Goal: Task Accomplishment & Management: Use online tool/utility

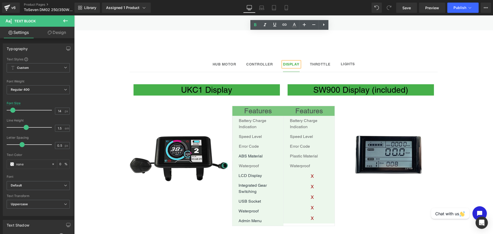
scroll to position [296, 0]
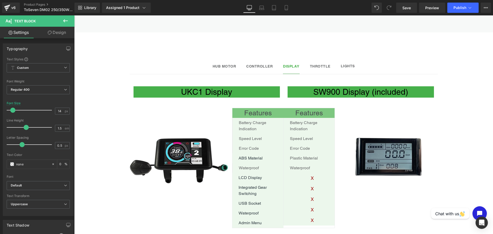
click at [64, 19] on icon at bounding box center [65, 21] width 6 height 6
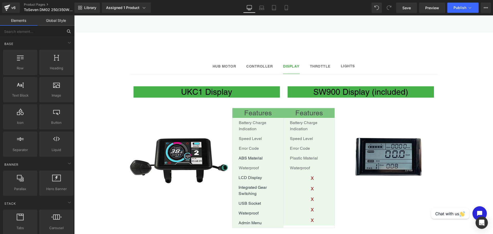
click at [23, 30] on input "text" at bounding box center [31, 31] width 63 height 11
type input "row"
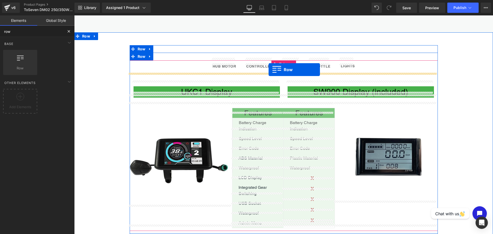
drag, startPoint x: 102, startPoint y: 77, endPoint x: 268, endPoint y: 70, distance: 167.0
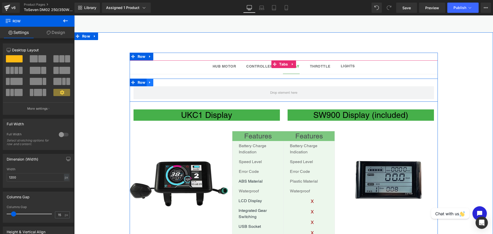
click at [148, 81] on icon at bounding box center [150, 83] width 4 height 4
click at [161, 79] on link at bounding box center [163, 83] width 7 height 8
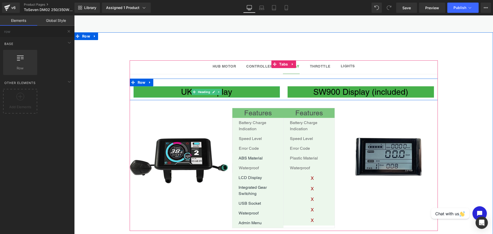
click at [244, 89] on h1 "UKC1 Display" at bounding box center [206, 91] width 146 height 11
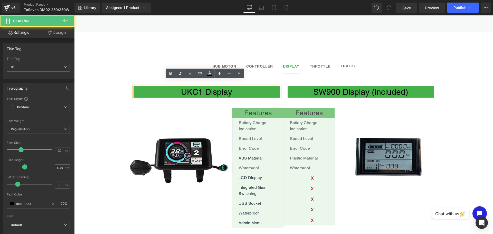
click at [228, 86] on h1 "UKC1 Display" at bounding box center [206, 91] width 146 height 11
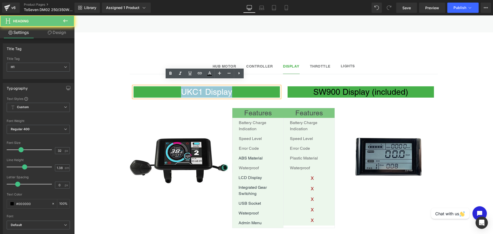
click at [228, 86] on h1 "UKC1 Display" at bounding box center [206, 91] width 146 height 11
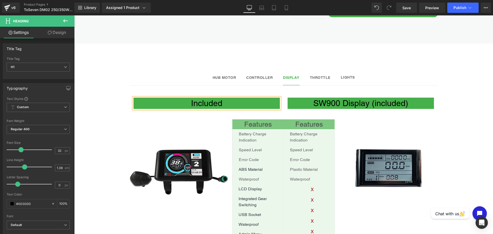
scroll to position [282, 0]
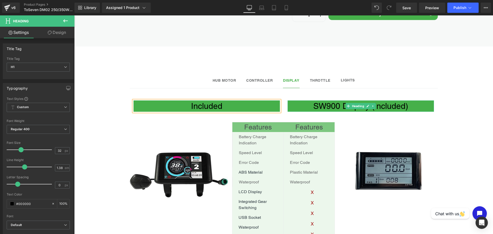
click at [390, 100] on h1 "SW900 Display (included)" at bounding box center [360, 105] width 146 height 11
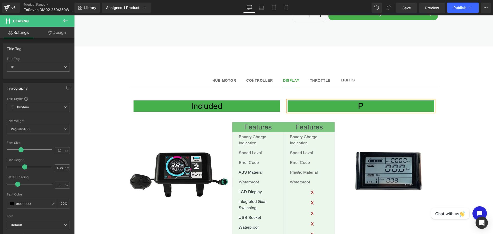
click at [390, 100] on h1 "P" at bounding box center [360, 105] width 146 height 11
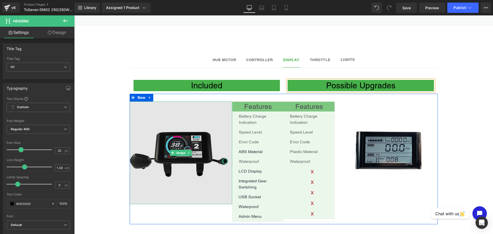
scroll to position [343, 0]
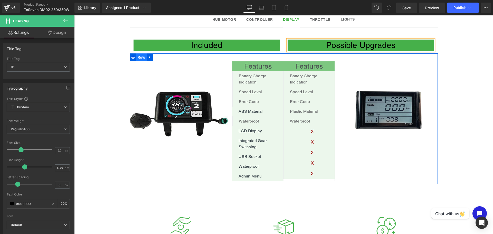
click at [139, 53] on span "Row" at bounding box center [141, 57] width 11 height 8
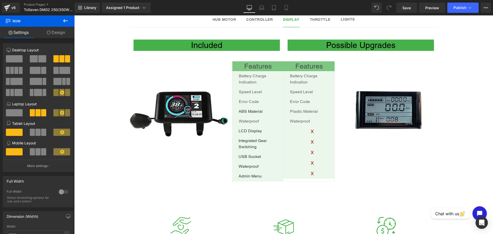
click at [63, 21] on icon at bounding box center [65, 20] width 5 height 3
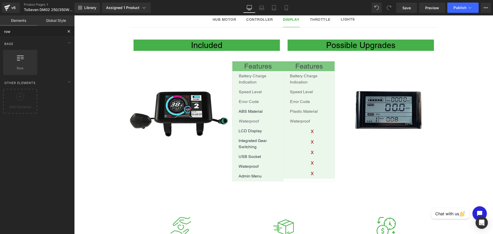
click at [15, 32] on input "row" at bounding box center [31, 31] width 63 height 11
type input "r"
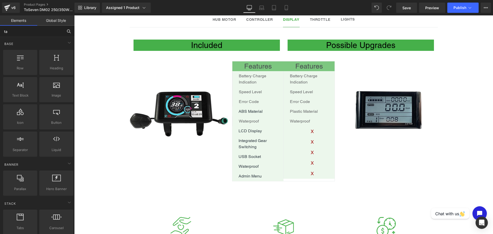
type input "tab"
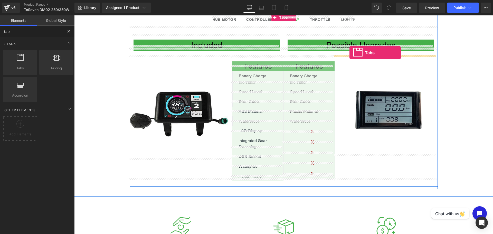
drag, startPoint x: 97, startPoint y: 75, endPoint x: 351, endPoint y: 53, distance: 255.3
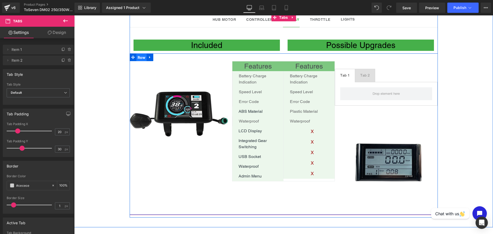
click at [140, 54] on span "Row" at bounding box center [141, 58] width 11 height 8
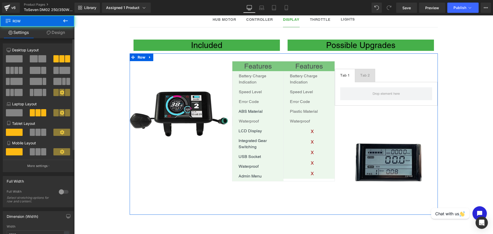
click at [38, 61] on span at bounding box center [42, 58] width 8 height 7
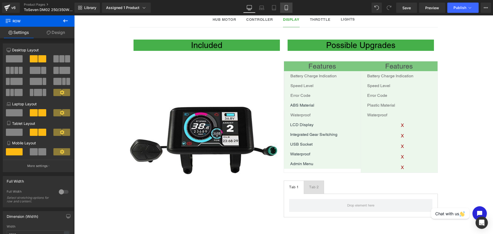
click at [282, 10] on link "Mobile" at bounding box center [286, 8] width 12 height 10
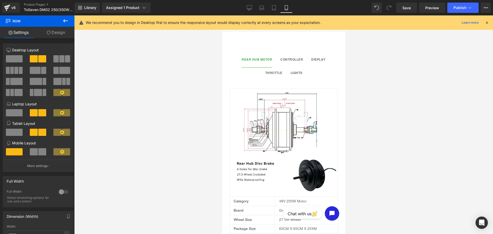
scroll to position [445, 0]
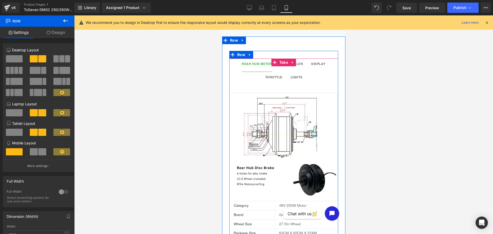
click at [222, 15] on div at bounding box center [222, 15] width 0 height 0
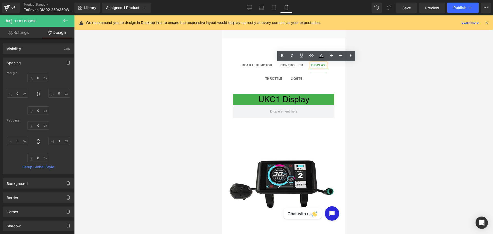
scroll to position [441, 0]
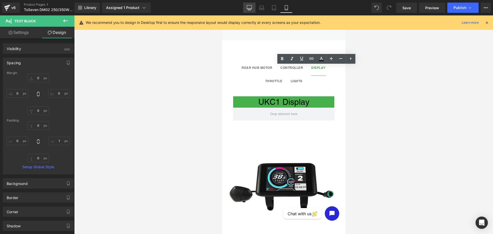
click at [249, 11] on link "Desktop" at bounding box center [249, 8] width 12 height 10
type input "0"
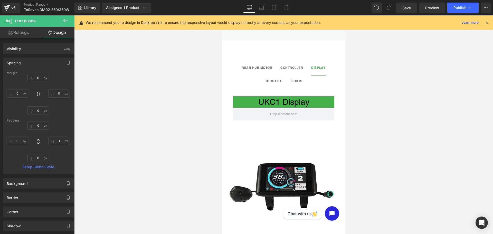
type input "0"
type input "1"
type input "0"
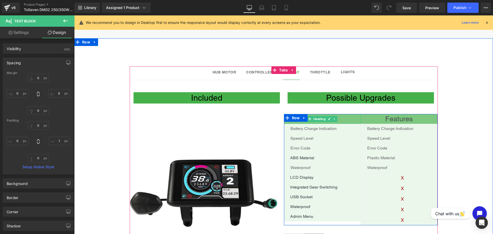
scroll to position [290, 0]
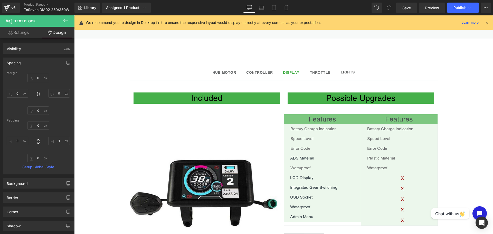
click at [63, 18] on icon at bounding box center [65, 21] width 6 height 6
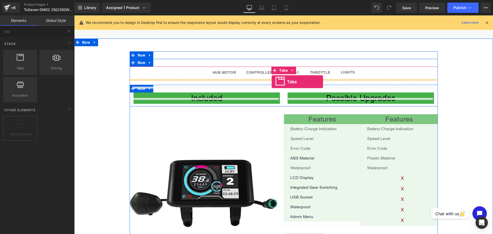
drag, startPoint x: 97, startPoint y: 77, endPoint x: 272, endPoint y: 82, distance: 174.6
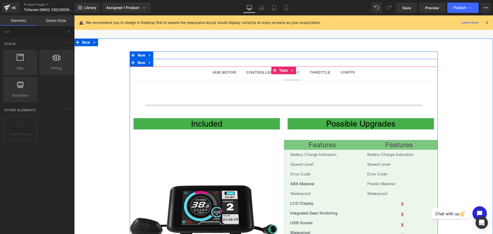
click at [272, 85] on div at bounding box center [284, 98] width 308 height 26
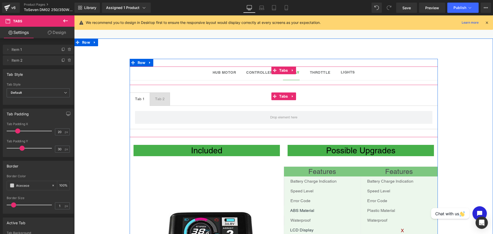
click at [191, 92] on ul "Tab 1 Text Block Tab 2 Text Block" at bounding box center [284, 98] width 308 height 13
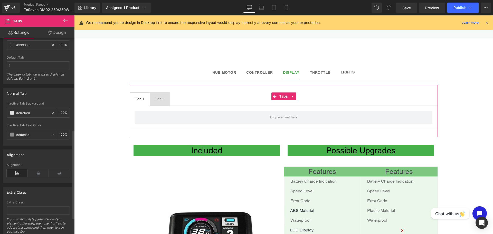
scroll to position [228, 0]
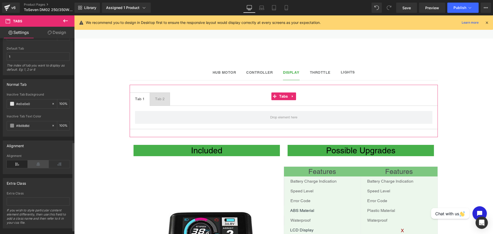
click at [35, 163] on icon at bounding box center [38, 164] width 21 height 8
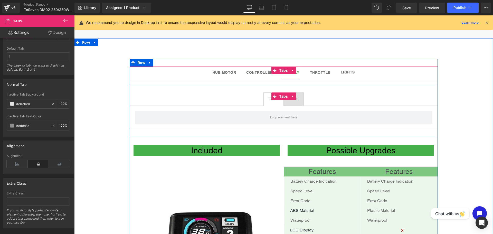
click at [273, 96] on span "Tab 1 Text Block" at bounding box center [274, 99] width 20 height 13
click at [271, 94] on span at bounding box center [274, 96] width 7 height 8
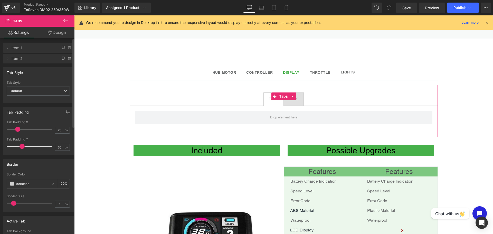
scroll to position [0, 0]
click at [23, 48] on span "Item 1" at bounding box center [33, 50] width 43 height 10
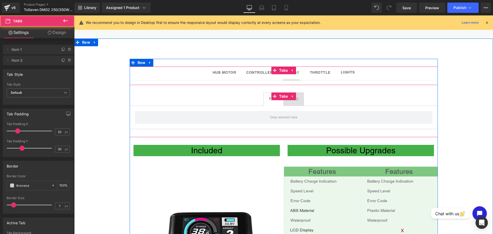
click at [281, 98] on span "Tab 1 Text Block" at bounding box center [274, 99] width 20 height 13
click at [74, 15] on div at bounding box center [74, 15] width 0 height 0
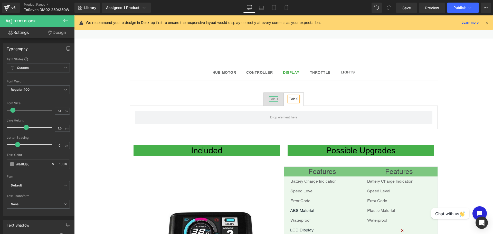
click at [272, 96] on div "Tab 1" at bounding box center [273, 98] width 9 height 5
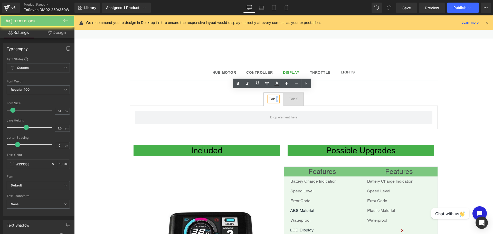
click at [272, 96] on div "Tab 1" at bounding box center [273, 98] width 9 height 5
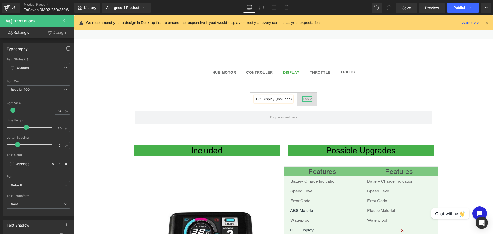
click at [306, 96] on div "Tab 2" at bounding box center [306, 98] width 9 height 5
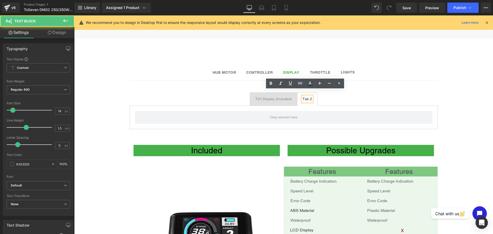
click at [306, 96] on div "Tab 2" at bounding box center [306, 98] width 9 height 5
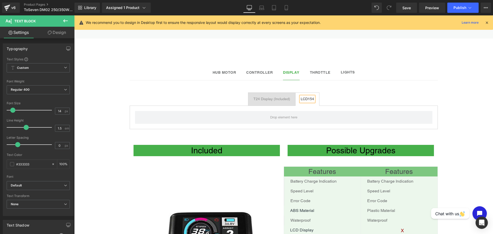
click at [337, 98] on ul "T24 Display (Included) Text Block LCD154 Text Block" at bounding box center [284, 98] width 308 height 13
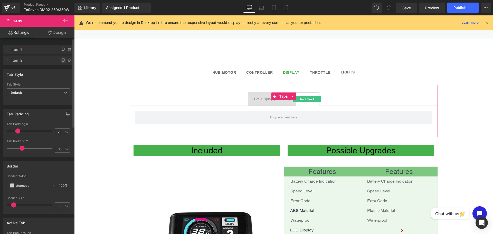
click at [61, 60] on icon at bounding box center [63, 60] width 4 height 4
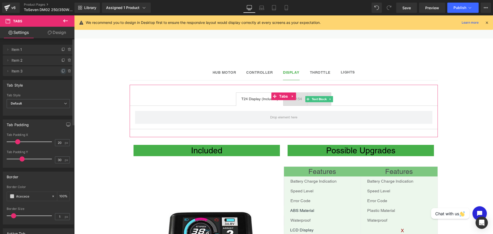
click at [62, 71] on icon at bounding box center [63, 71] width 4 height 4
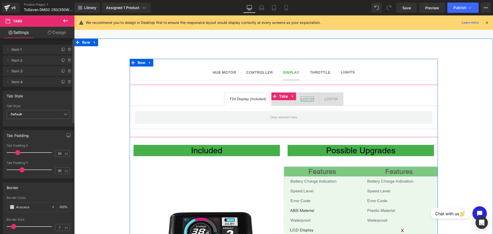
click at [304, 100] on div at bounding box center [307, 100] width 13 height 1
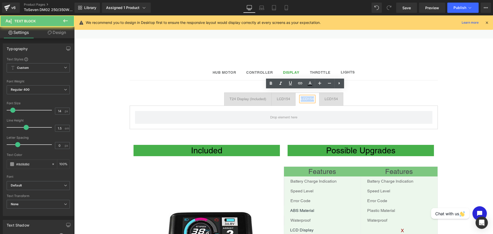
click at [304, 96] on div "LCD154" at bounding box center [307, 98] width 13 height 5
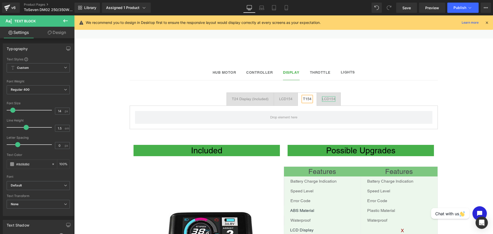
click at [324, 96] on div "LCD154" at bounding box center [328, 98] width 13 height 5
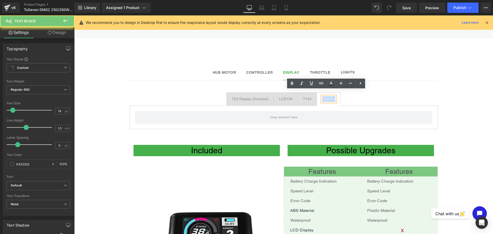
click at [324, 96] on div "LCD154" at bounding box center [328, 98] width 13 height 5
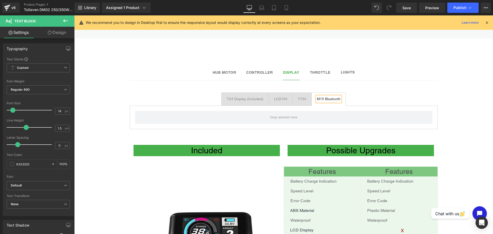
click at [403, 92] on ul "T24 Display (Included) Text Block LCD154 Text Block T154 Text Block M15 Bluetoo…" at bounding box center [284, 98] width 308 height 13
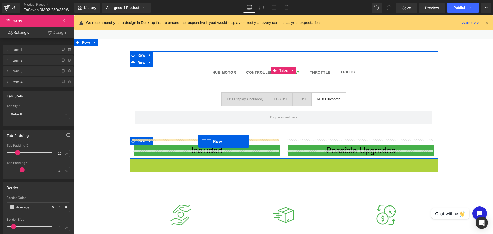
drag, startPoint x: 130, startPoint y: 158, endPoint x: 198, endPoint y: 141, distance: 69.8
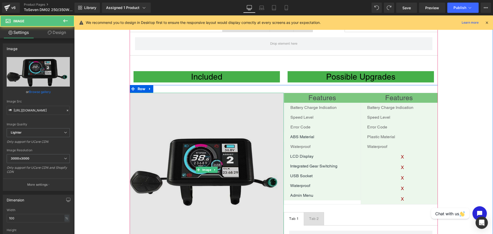
scroll to position [373, 0]
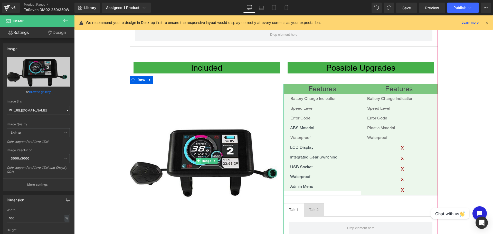
click at [196, 158] on span at bounding box center [198, 161] width 5 height 6
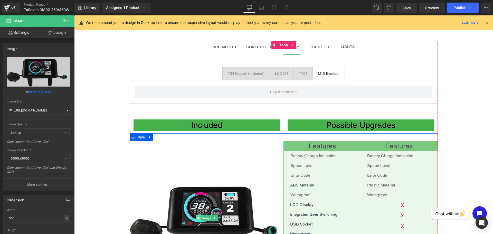
scroll to position [313, 0]
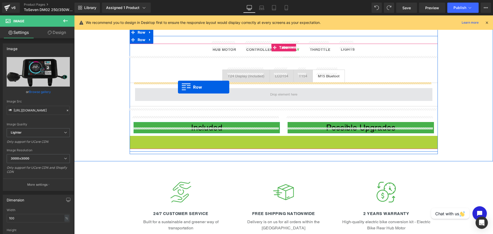
drag, startPoint x: 130, startPoint y: 132, endPoint x: 178, endPoint y: 87, distance: 65.2
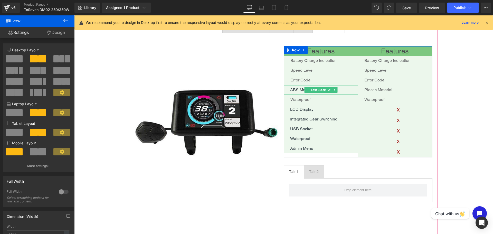
scroll to position [375, 0]
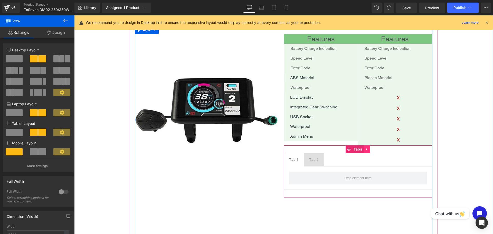
click at [368, 145] on link at bounding box center [366, 149] width 7 height 8
click at [370, 147] on icon at bounding box center [370, 149] width 4 height 4
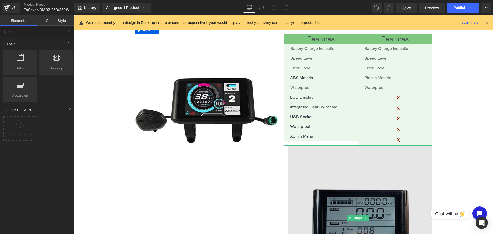
click at [329, 166] on img at bounding box center [358, 217] width 149 height 144
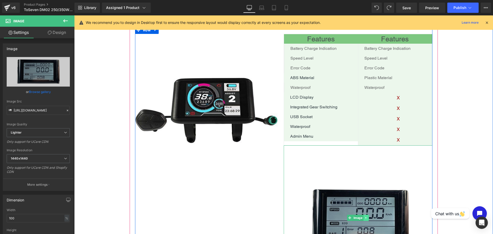
click at [365, 217] on icon at bounding box center [365, 218] width 1 height 2
click at [367, 216] on icon at bounding box center [368, 217] width 3 height 3
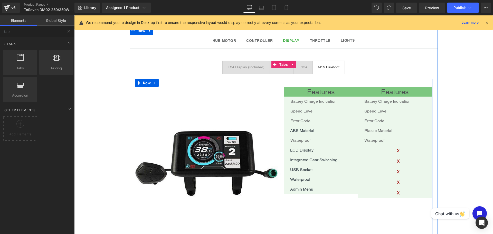
scroll to position [320, 0]
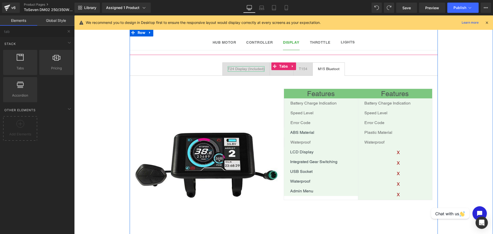
click at [253, 66] on div "T24 Display (Included)" at bounding box center [246, 68] width 37 height 5
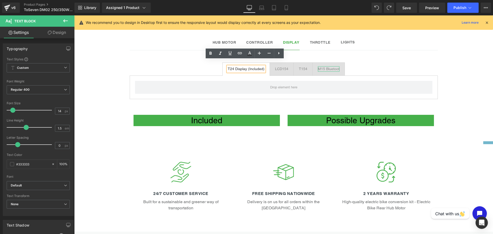
click at [330, 66] on div "M15 Bluetoot" at bounding box center [329, 68] width 22 height 5
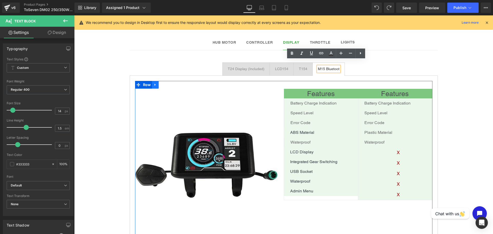
click at [154, 83] on icon at bounding box center [155, 85] width 4 height 4
click at [160, 83] on icon at bounding box center [162, 85] width 4 height 4
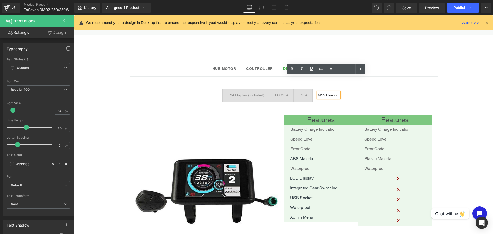
scroll to position [289, 0]
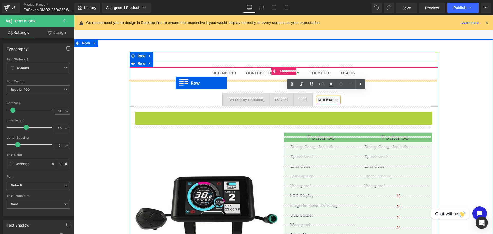
drag, startPoint x: 135, startPoint y: 109, endPoint x: 176, endPoint y: 83, distance: 48.2
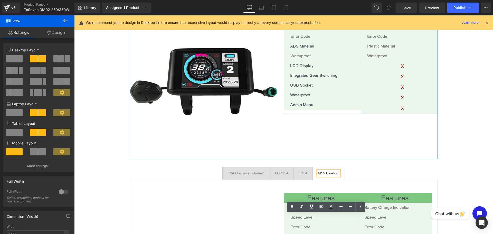
scroll to position [380, 0]
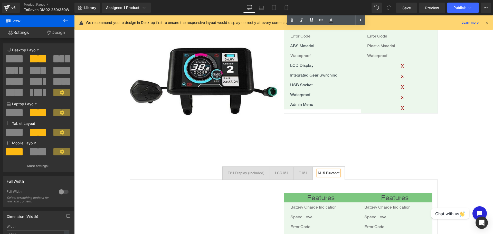
click at [248, 170] on div "T24 Display (Included)" at bounding box center [246, 172] width 37 height 5
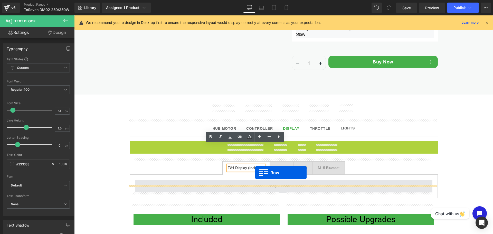
scroll to position [249, 0]
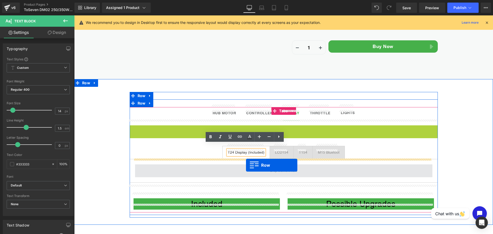
drag, startPoint x: 130, startPoint y: 35, endPoint x: 246, endPoint y: 165, distance: 173.8
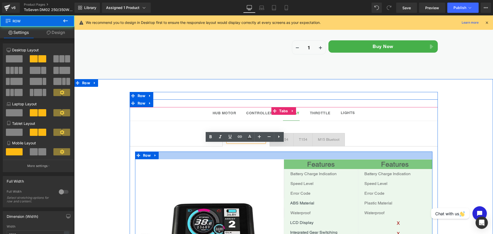
scroll to position [237, 0]
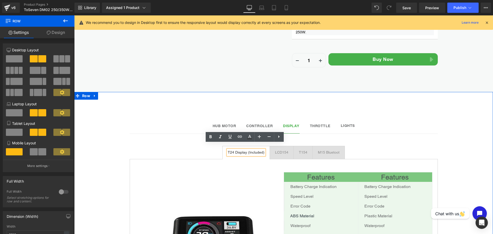
click at [453, 105] on div "Hub Motor Text Block Controller Text Block Display Text Block Throttle Text Blo…" at bounding box center [283, 234] width 419 height 259
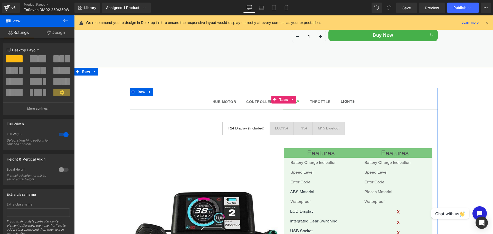
scroll to position [317, 0]
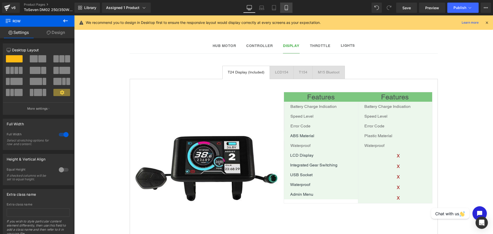
click at [283, 6] on link "Mobile" at bounding box center [286, 8] width 12 height 10
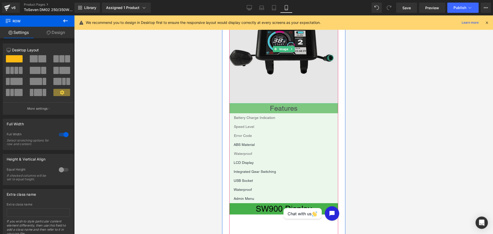
scroll to position [565, 0]
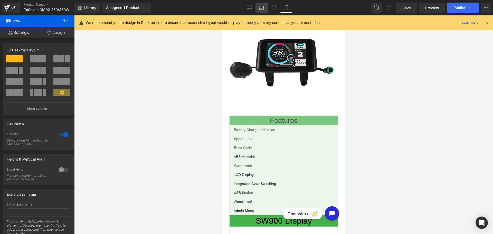
click at [261, 7] on icon at bounding box center [261, 7] width 5 height 5
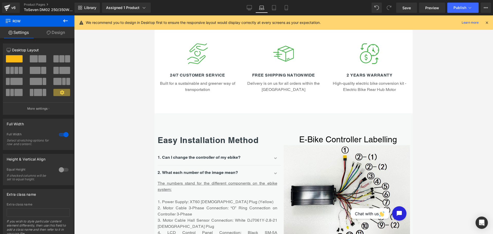
scroll to position [237, 0]
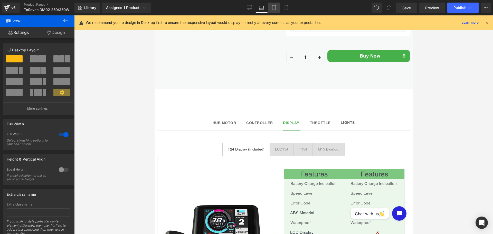
click at [277, 9] on link "Tablet" at bounding box center [274, 8] width 12 height 10
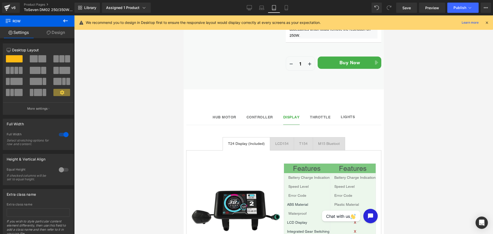
scroll to position [231, 0]
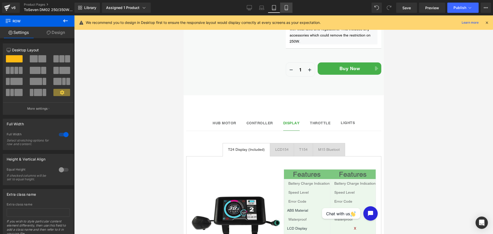
click at [287, 8] on icon at bounding box center [286, 7] width 5 height 5
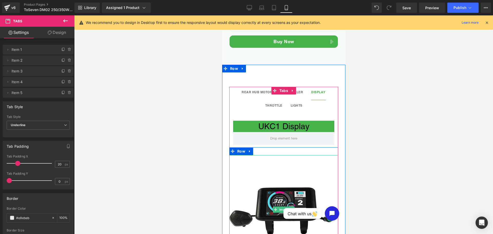
scroll to position [399, 0]
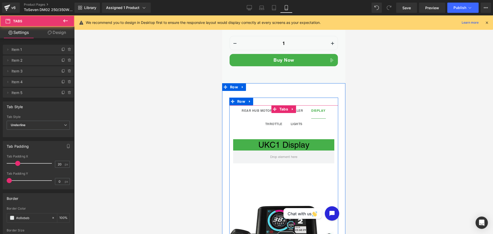
click at [301, 112] on ul "Rear Hub Motor Text Block Controller Text Block Display Text Block THrottle Tex…" at bounding box center [283, 118] width 109 height 26
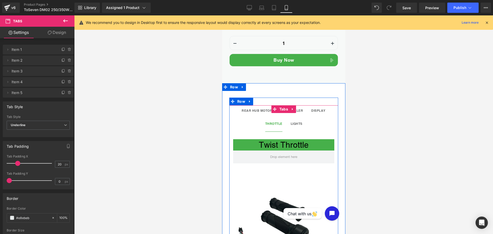
click at [270, 128] on span "THrottle Text Block" at bounding box center [273, 124] width 17 height 13
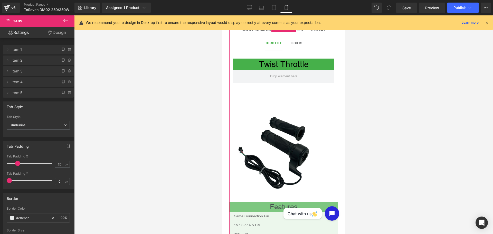
scroll to position [479, 0]
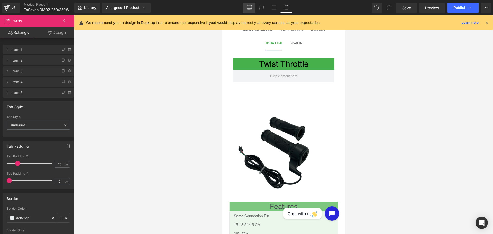
click at [249, 8] on icon at bounding box center [249, 7] width 5 height 5
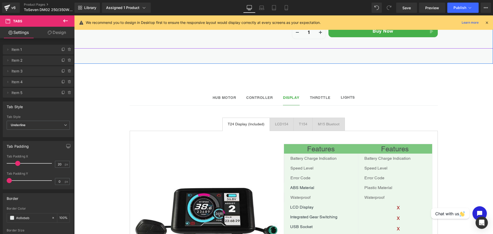
scroll to position [295, 0]
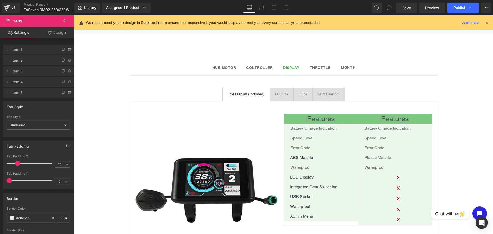
click at [238, 9] on div "Library Assigned 1 Product Product Preview ToSeven DM02 250/350W - Mid Drive Co…" at bounding box center [283, 8] width 418 height 10
click at [255, 6] on link "Laptop" at bounding box center [261, 8] width 12 height 10
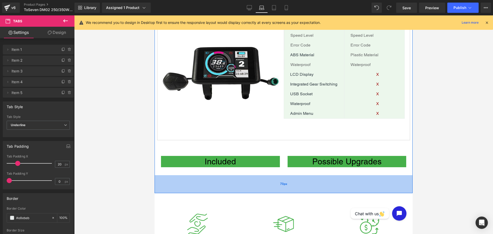
scroll to position [352, 0]
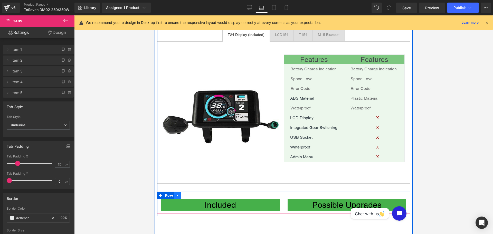
click at [176, 196] on icon at bounding box center [178, 195] width 4 height 4
click at [189, 196] on icon at bounding box center [191, 196] width 4 height 4
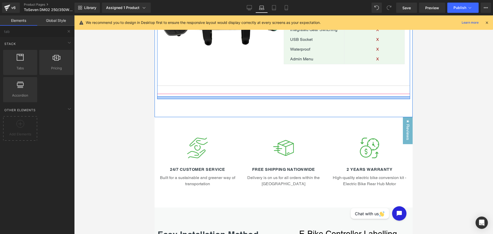
scroll to position [453, 0]
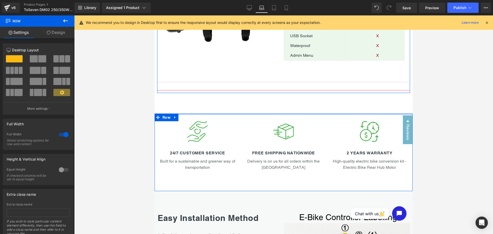
drag, startPoint x: 328, startPoint y: 113, endPoint x: 343, endPoint y: 97, distance: 21.6
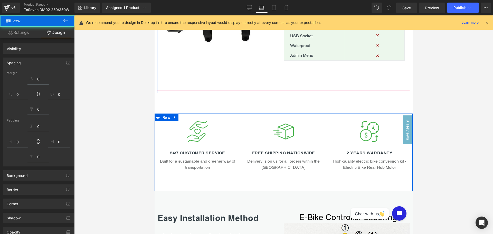
click at [424, 94] on div at bounding box center [283, 124] width 419 height 218
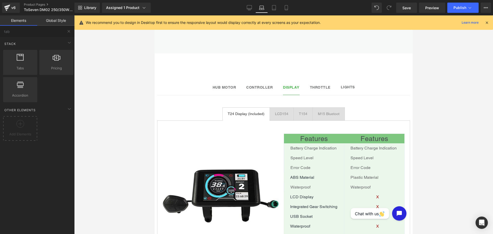
scroll to position [257, 0]
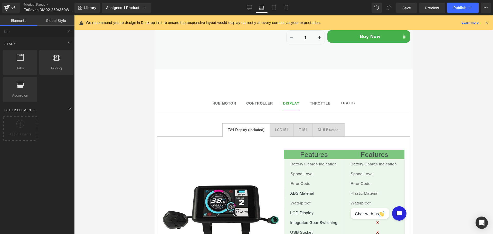
click at [330, 132] on div "M15 Bluetoot Text Block" at bounding box center [329, 129] width 22 height 5
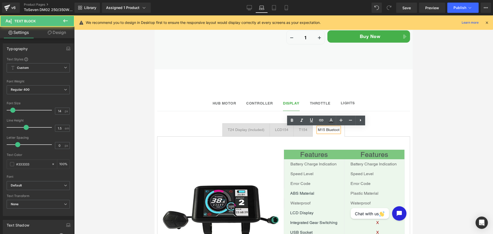
click at [337, 129] on div "M15 Bluetoot" at bounding box center [329, 129] width 22 height 5
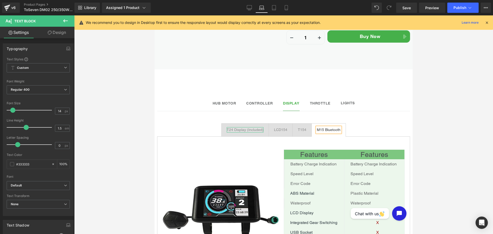
click at [256, 129] on div "T24 Display (Included)" at bounding box center [245, 129] width 37 height 5
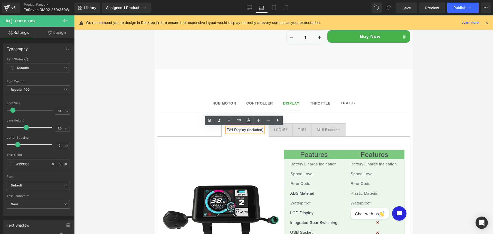
click at [154, 15] on div at bounding box center [154, 15] width 0 height 0
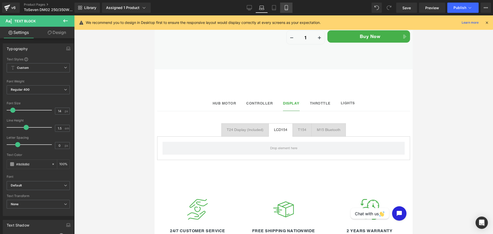
click at [285, 6] on icon at bounding box center [286, 7] width 3 height 5
type input "#333333"
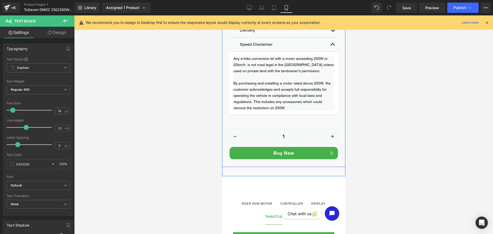
scroll to position [394, 0]
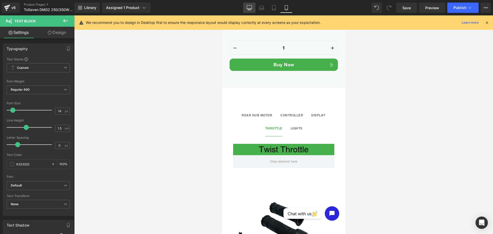
click at [252, 9] on link "Desktop" at bounding box center [249, 8] width 12 height 10
type input "100"
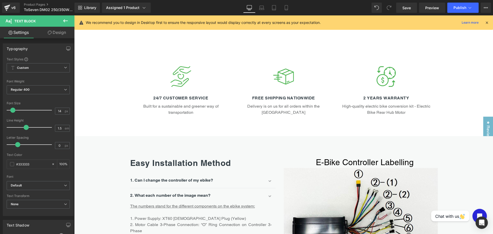
scroll to position [291, 0]
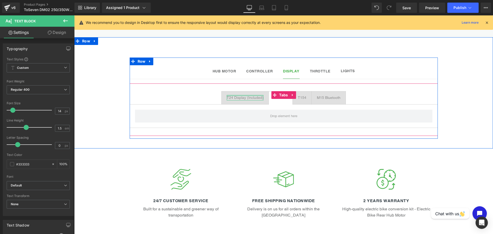
click at [249, 95] on div at bounding box center [245, 95] width 37 height 1
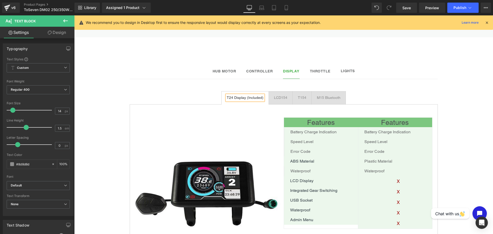
click at [59, 29] on link "Design" at bounding box center [56, 33] width 37 height 12
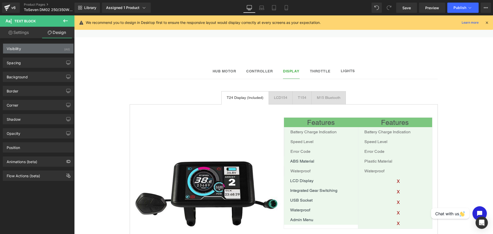
click at [38, 44] on div "Visibility (All)" at bounding box center [38, 49] width 70 height 10
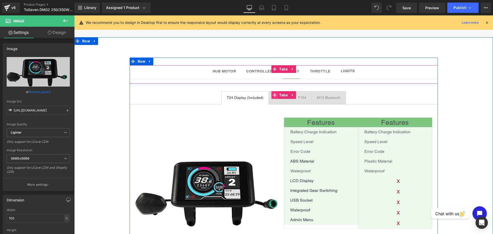
click at [274, 91] on span at bounding box center [274, 95] width 7 height 8
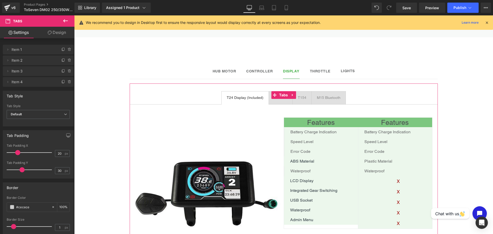
click at [54, 36] on link "Design" at bounding box center [56, 33] width 37 height 12
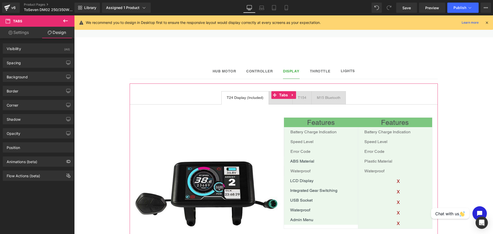
click at [44, 43] on div "Visibility (All) 0|0|0|0 1 Show on Desktop 1 Show on Laptop 1 Show on Tablet 1 …" at bounding box center [38, 47] width 77 height 14
click at [41, 46] on div "Visibility (All)" at bounding box center [38, 49] width 70 height 10
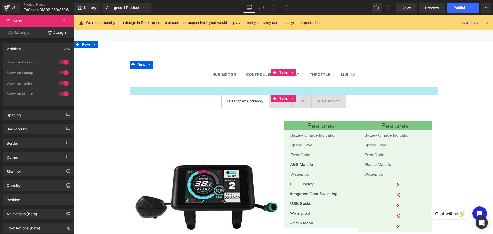
scroll to position [284, 0]
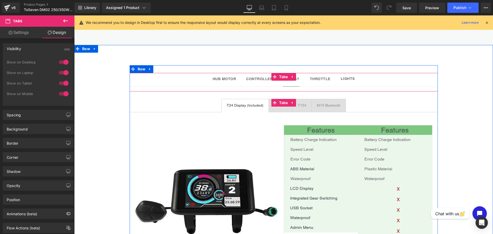
click at [275, 104] on span "LCD154 Text Block" at bounding box center [281, 105] width 24 height 13
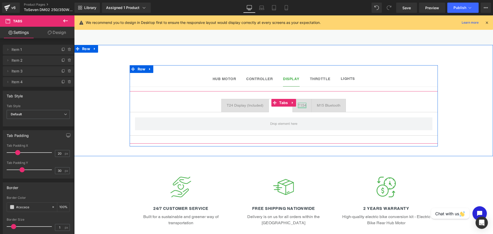
click at [299, 107] on div at bounding box center [302, 107] width 8 height 1
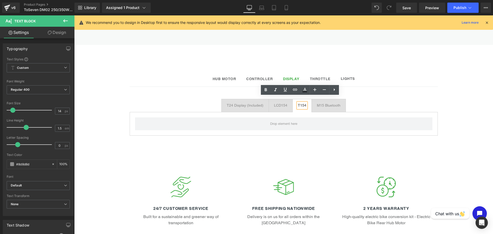
click at [317, 104] on span "M15 Bluetooth Text Block" at bounding box center [329, 105] width 34 height 13
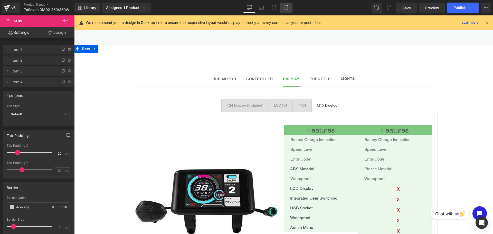
click at [283, 8] on link "Mobile" at bounding box center [286, 8] width 12 height 10
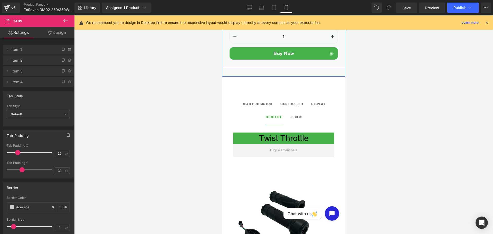
scroll to position [419, 0]
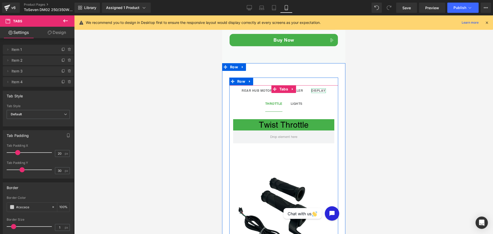
click at [319, 91] on strong "Display" at bounding box center [318, 91] width 14 height 4
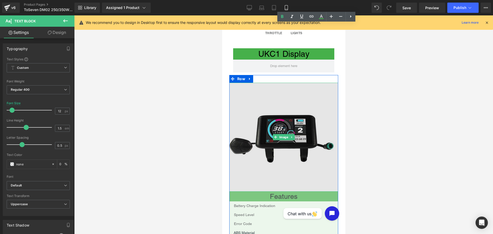
scroll to position [471, 0]
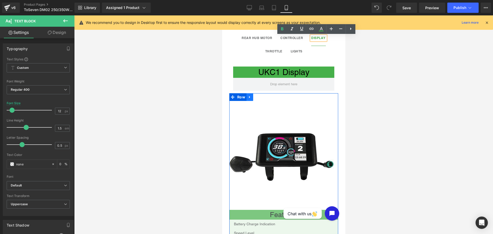
click at [248, 97] on icon at bounding box center [250, 97] width 4 height 4
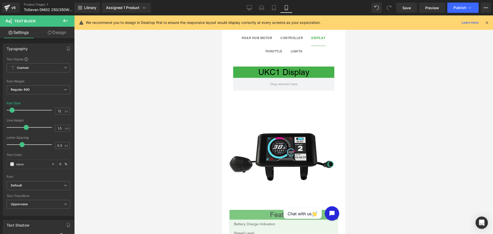
click at [66, 20] on icon at bounding box center [65, 21] width 6 height 6
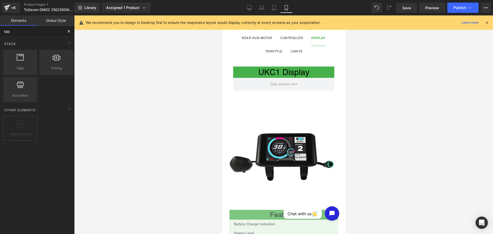
click at [19, 34] on input "tab" at bounding box center [31, 31] width 63 height 11
type input "tab"
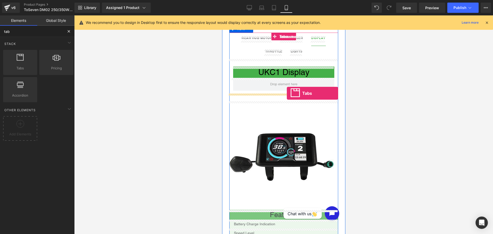
drag, startPoint x: 246, startPoint y: 74, endPoint x: 286, endPoint y: 93, distance: 45.0
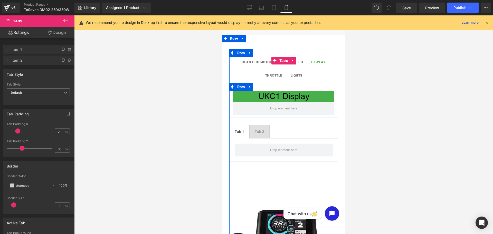
scroll to position [447, 0]
click at [248, 88] on icon at bounding box center [250, 87] width 4 height 4
click at [261, 86] on icon at bounding box center [263, 87] width 4 height 4
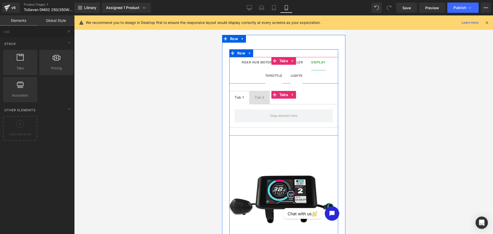
click at [276, 102] on ul "Tab 1 Text Block Tab 2 Text Block" at bounding box center [283, 97] width 109 height 13
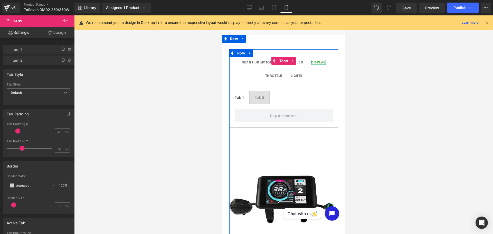
click at [324, 62] on div at bounding box center [324, 62] width 1 height 5
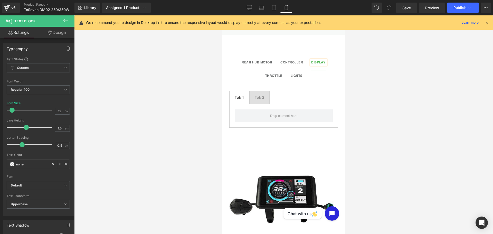
click at [322, 61] on strong "Display" at bounding box center [318, 62] width 14 height 4
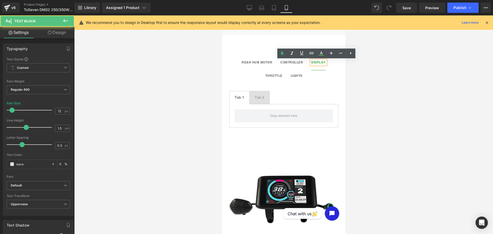
click at [322, 61] on strong "Display" at bounding box center [318, 62] width 14 height 4
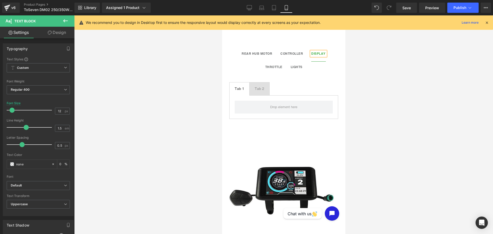
scroll to position [446, 0]
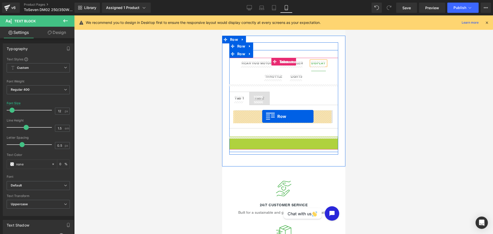
drag, startPoint x: 231, startPoint y: 140, endPoint x: 262, endPoint y: 116, distance: 38.2
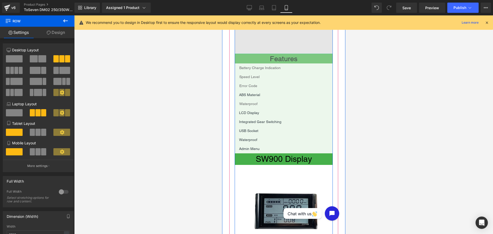
scroll to position [630, 0]
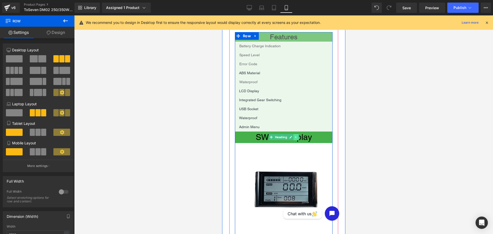
click at [293, 134] on link at bounding box center [295, 137] width 5 height 6
click at [298, 138] on icon at bounding box center [298, 137] width 3 height 3
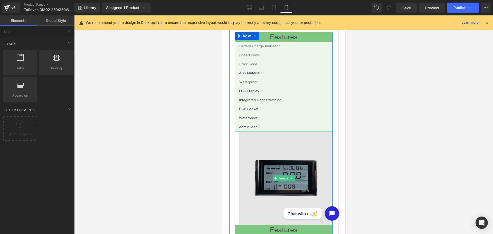
click at [297, 145] on img at bounding box center [284, 177] width 98 height 93
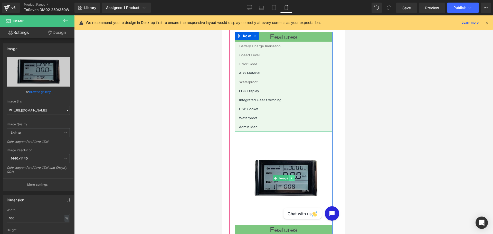
click at [291, 179] on icon at bounding box center [291, 178] width 3 height 3
click at [293, 179] on icon at bounding box center [294, 178] width 3 height 3
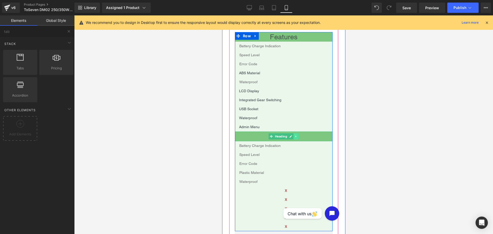
click at [294, 137] on icon at bounding box center [295, 136] width 3 height 3
click at [297, 137] on icon at bounding box center [298, 136] width 3 height 3
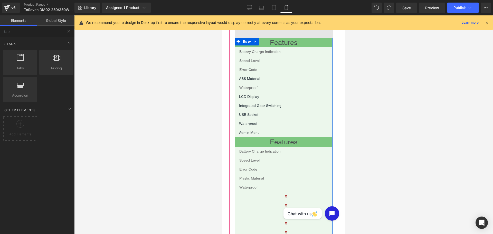
scroll to position [624, 0]
click at [294, 140] on link at bounding box center [295, 142] width 5 height 6
click at [297, 141] on icon at bounding box center [298, 141] width 3 height 3
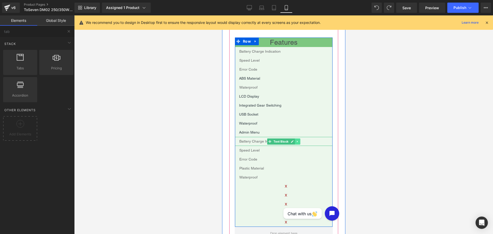
click at [296, 141] on icon at bounding box center [297, 141] width 3 height 3
click at [222, 15] on link at bounding box center [222, 15] width 0 height 0
click at [296, 141] on icon at bounding box center [297, 141] width 3 height 3
click at [297, 141] on link at bounding box center [299, 141] width 5 height 6
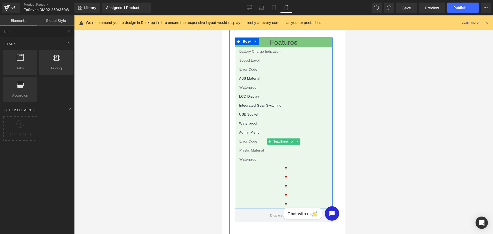
click at [296, 141] on icon at bounding box center [297, 141] width 3 height 3
click at [297, 141] on link at bounding box center [299, 141] width 5 height 6
click at [296, 141] on icon at bounding box center [297, 141] width 3 height 3
click at [297, 141] on link at bounding box center [299, 141] width 5 height 6
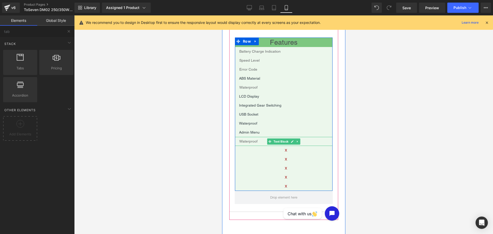
click at [296, 141] on icon at bounding box center [297, 141] width 3 height 3
click at [297, 141] on link at bounding box center [299, 141] width 5 height 6
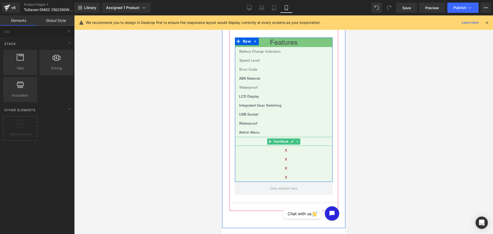
click at [296, 141] on icon at bounding box center [297, 141] width 3 height 3
click at [297, 141] on link at bounding box center [299, 141] width 5 height 6
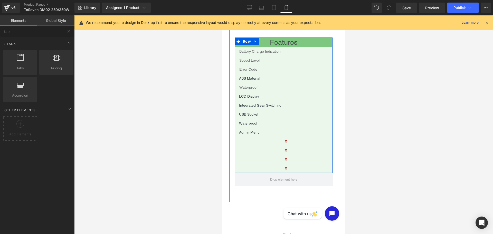
click at [296, 141] on icon at bounding box center [297, 141] width 3 height 3
click at [297, 141] on link at bounding box center [299, 141] width 5 height 6
click at [295, 141] on div "X Text Block" at bounding box center [284, 141] width 98 height 9
click at [295, 141] on p "X" at bounding box center [285, 141] width 93 height 5
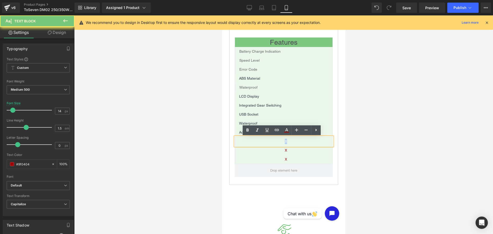
click at [295, 141] on p "X" at bounding box center [285, 141] width 93 height 5
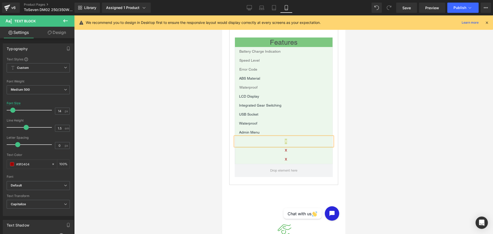
click at [355, 155] on div at bounding box center [283, 124] width 419 height 218
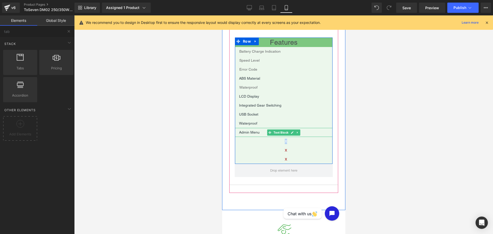
click at [302, 151] on p "X" at bounding box center [285, 150] width 93 height 5
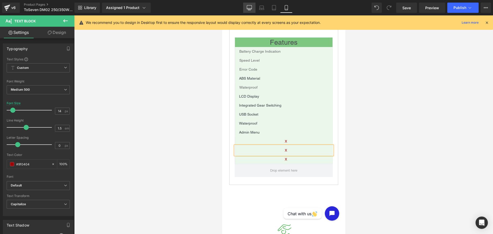
click at [249, 5] on icon at bounding box center [249, 7] width 5 height 4
type input "18"
type input "100"
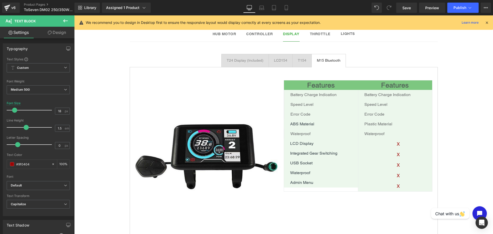
scroll to position [313, 0]
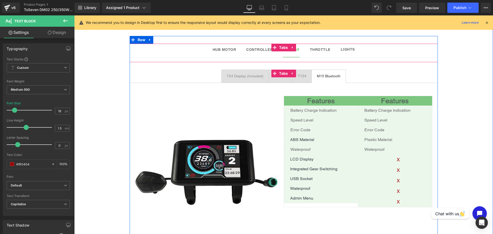
click at [253, 73] on div "T24 Display (Included) Text Block" at bounding box center [245, 75] width 37 height 5
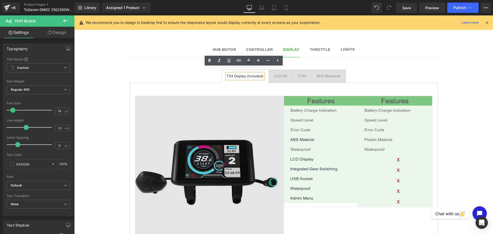
click at [227, 156] on img at bounding box center [209, 170] width 149 height 149
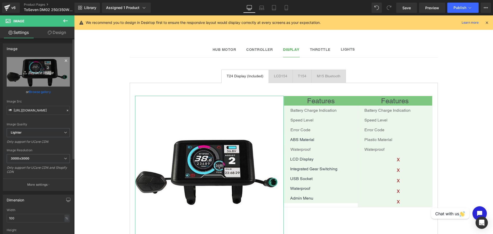
click at [38, 77] on link "Replace Image" at bounding box center [38, 72] width 63 height 30
type input "C:\fakepath\T24-2.jpg"
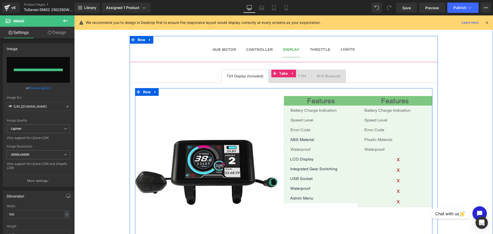
type input "[URL][DOMAIN_NAME]"
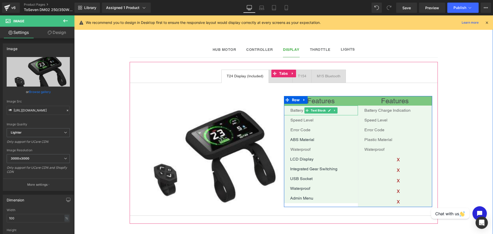
click at [295, 107] on p "Battery Charge Indication" at bounding box center [324, 110] width 68 height 6
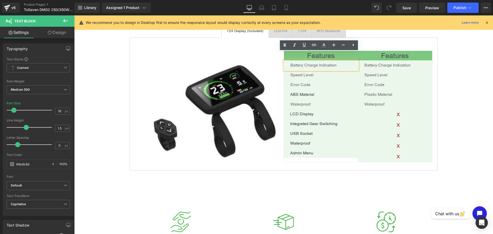
scroll to position [364, 0]
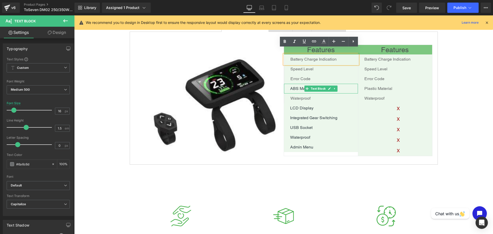
click at [298, 85] on p "ABS Material" at bounding box center [324, 88] width 68 height 6
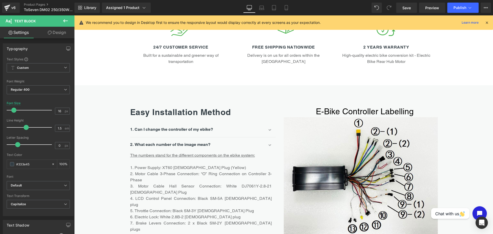
click at [298, 82] on div "Text Block Sale Off (P) Image ‹ ›" at bounding box center [283, 172] width 419 height 1324
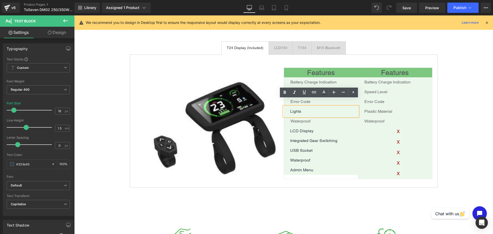
scroll to position [339, 0]
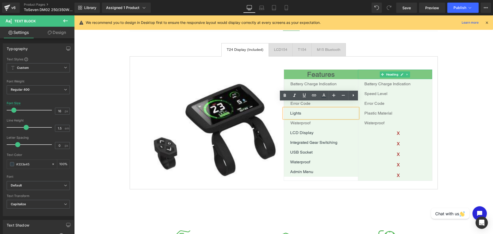
click at [367, 70] on h1 "Features" at bounding box center [395, 74] width 74 height 9
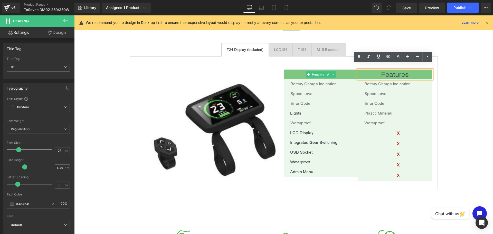
click at [285, 70] on h1 "Features" at bounding box center [321, 74] width 74 height 9
